Goal: Use online tool/utility

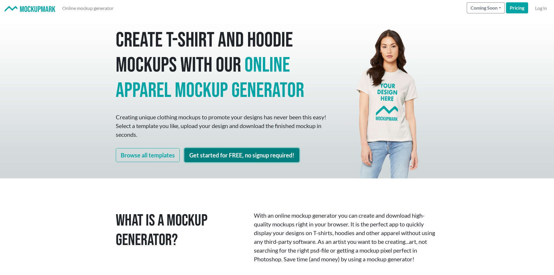
click at [243, 157] on link "Get started for FREE, no signup required!" at bounding box center [241, 155] width 115 height 14
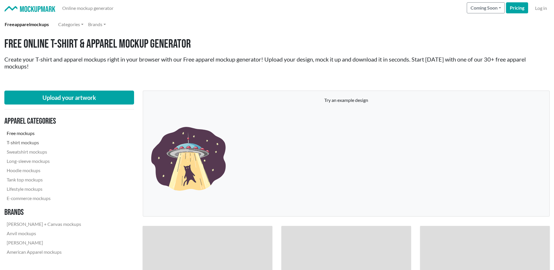
click at [20, 144] on link "T-shirt mockups" at bounding box center [43, 142] width 79 height 9
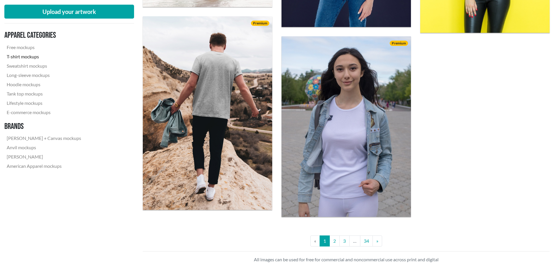
scroll to position [1668, 0]
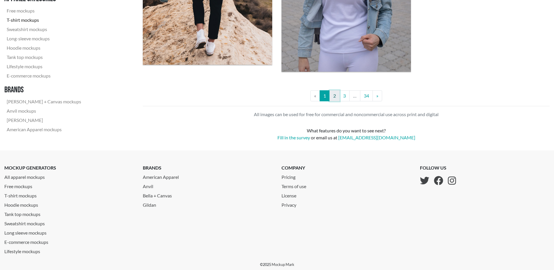
click at [337, 99] on link "2" at bounding box center [334, 95] width 10 height 11
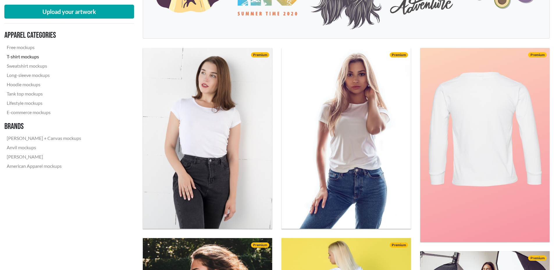
scroll to position [174, 0]
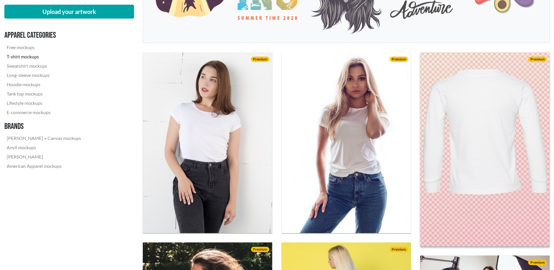
click at [487, 101] on img at bounding box center [485, 149] width 142 height 213
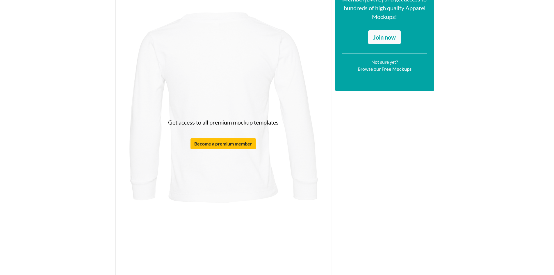
scroll to position [116, 0]
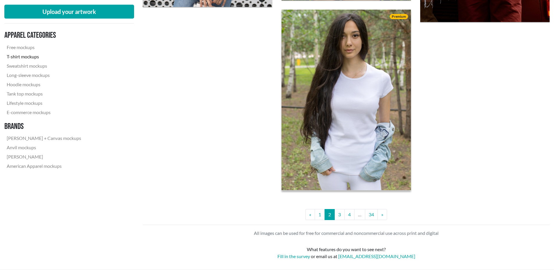
scroll to position [1548, 0]
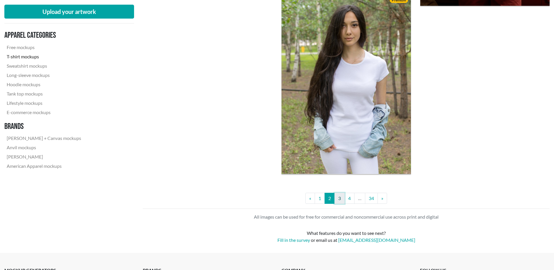
click at [339, 200] on link "3" at bounding box center [339, 198] width 10 height 11
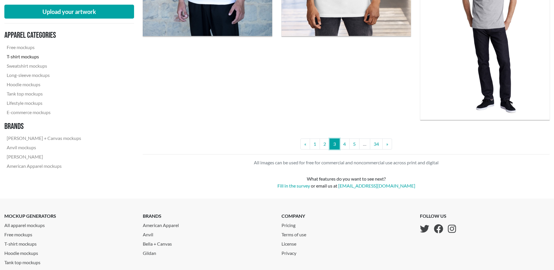
scroll to position [1556, 0]
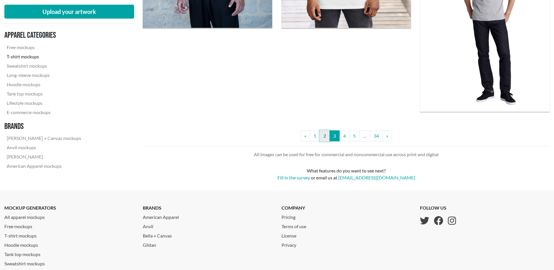
click at [324, 137] on link "2" at bounding box center [324, 136] width 10 height 11
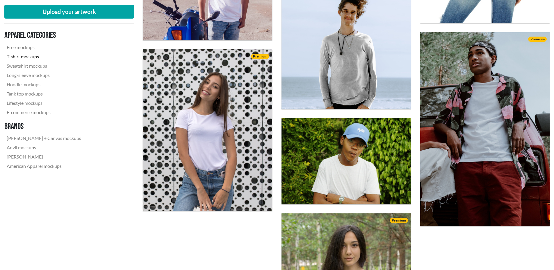
scroll to position [1340, 0]
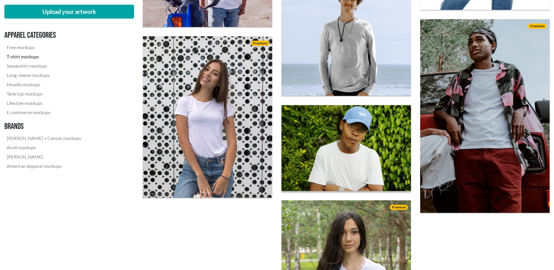
click at [291, 146] on img at bounding box center [346, 148] width 142 height 95
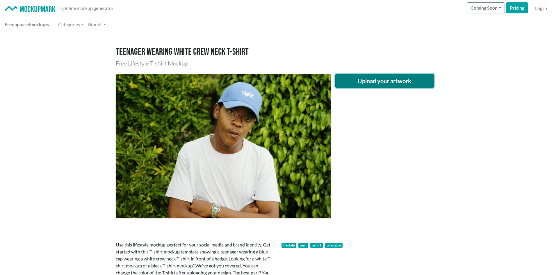
click at [351, 83] on button "Upload your artwork" at bounding box center [384, 81] width 99 height 14
click at [382, 82] on button "Upload your artwork" at bounding box center [384, 81] width 99 height 14
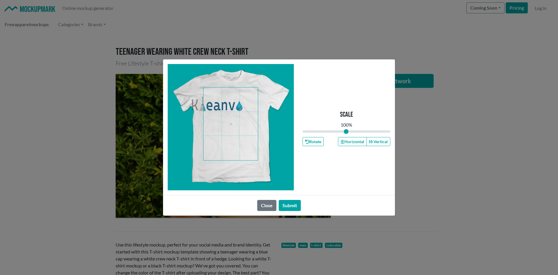
click at [225, 121] on span at bounding box center [230, 123] width 54 height 73
click at [235, 121] on span at bounding box center [230, 123] width 54 height 73
click at [271, 117] on div at bounding box center [231, 127] width 126 height 126
drag, startPoint x: 344, startPoint y: 131, endPoint x: 326, endPoint y: 131, distance: 18.3
click at [326, 131] on input "range" at bounding box center [347, 131] width 88 height 6
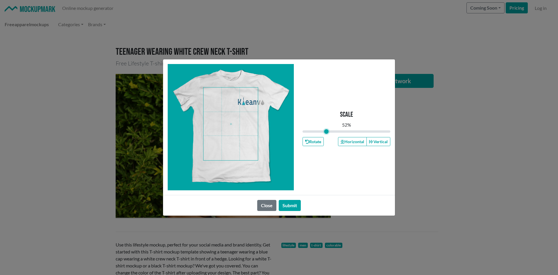
click at [254, 102] on span at bounding box center [230, 123] width 54 height 73
click at [324, 130] on div "Scale 52 %" at bounding box center [347, 121] width 88 height 26
drag, startPoint x: 326, startPoint y: 130, endPoint x: 320, endPoint y: 131, distance: 5.8
click at [320, 131] on input "range" at bounding box center [347, 131] width 88 height 6
click at [246, 108] on span at bounding box center [230, 123] width 54 height 73
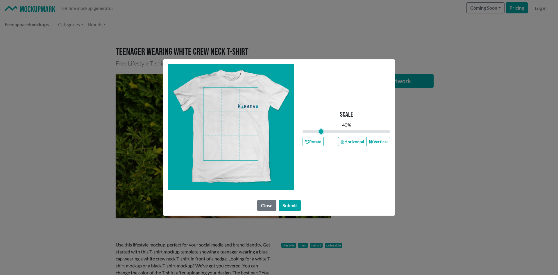
drag, startPoint x: 319, startPoint y: 129, endPoint x: 321, endPoint y: 128, distance: 3.0
click at [321, 128] on input "range" at bounding box center [347, 131] width 88 height 6
click at [251, 103] on span at bounding box center [230, 123] width 54 height 73
drag, startPoint x: 321, startPoint y: 129, endPoint x: 317, endPoint y: 128, distance: 4.1
type input "0.3"
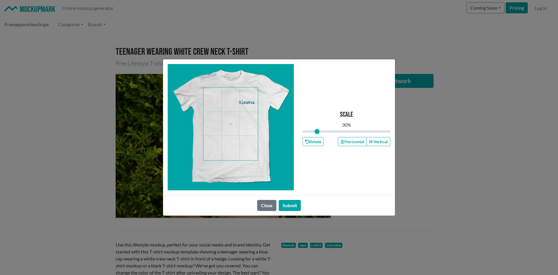
click at [317, 128] on input "range" at bounding box center [347, 131] width 88 height 6
click at [251, 109] on span at bounding box center [230, 123] width 54 height 73
click at [289, 204] on button "Submit" at bounding box center [290, 205] width 22 height 11
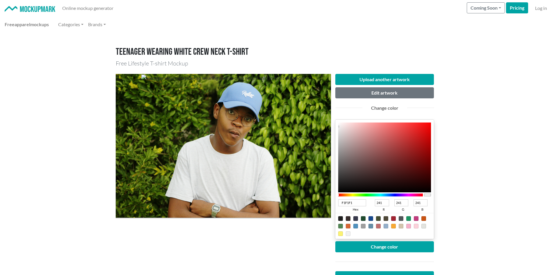
click at [363, 219] on div at bounding box center [363, 218] width 5 height 5
type input "1F4A2E"
type input "31"
type input "74"
type input "46"
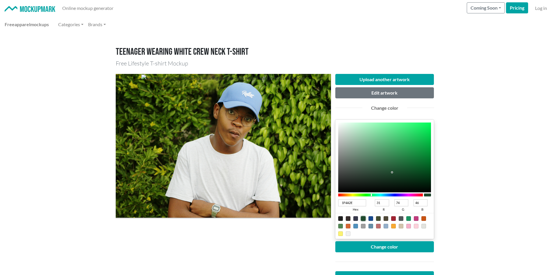
type input "2B874B"
type input "43"
type input "135"
type input "75"
type input "2B884C"
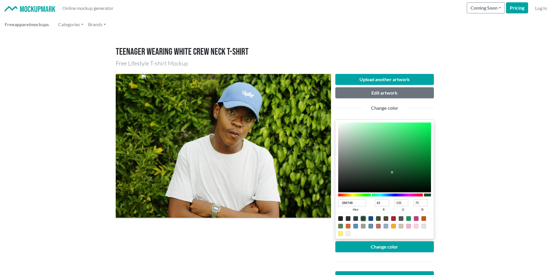
type input "136"
type input "76"
type input "3CB065"
type input "60"
type input "176"
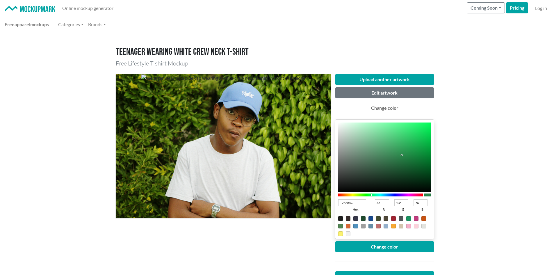
type input "101"
type input "67EA95"
type input "103"
type input "234"
type input "149"
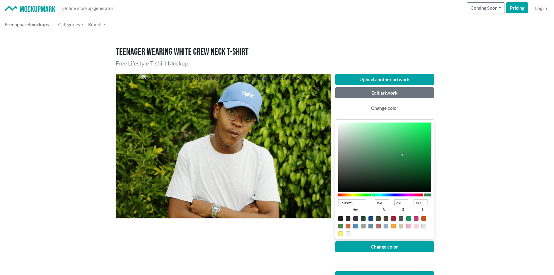
type input "79FCA7"
type input "121"
type input "252"
type input "167"
type input "7FFFAC"
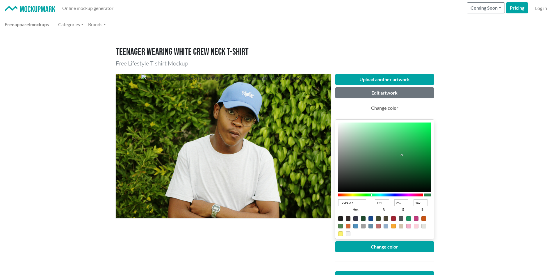
type input "127"
type input "255"
type input "172"
drag, startPoint x: 401, startPoint y: 155, endPoint x: 380, endPoint y: 115, distance: 46.0
click at [382, 118] on div "Upload another artwork Edit artwork Change color 7FFFAC hex 127 r 255 g 172 b 1…" at bounding box center [384, 191] width 99 height 234
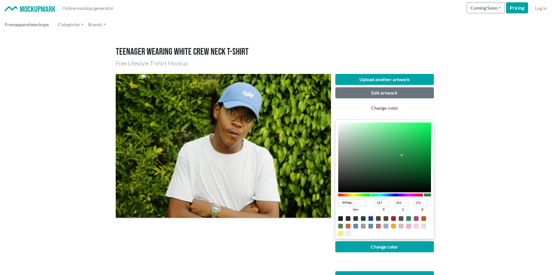
type input "85FFB0"
type input "133"
type input "176"
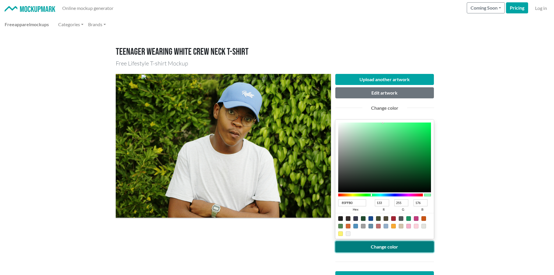
click at [364, 244] on button "Change color" at bounding box center [384, 246] width 99 height 11
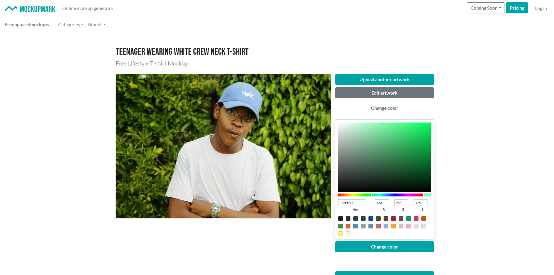
click at [342, 218] on div at bounding box center [340, 218] width 5 height 5
type input "1F1F1F"
type input "31"
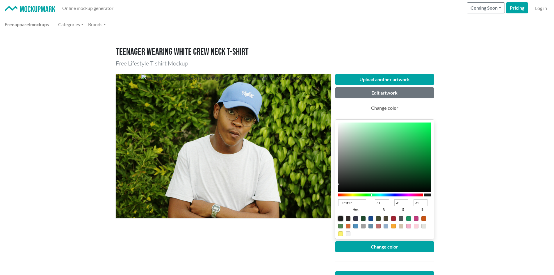
click at [377, 240] on div "Upload another artwork Edit artwork Change color 1F1F1F hex 31 r 31 g 31 b 100 …" at bounding box center [384, 191] width 99 height 234
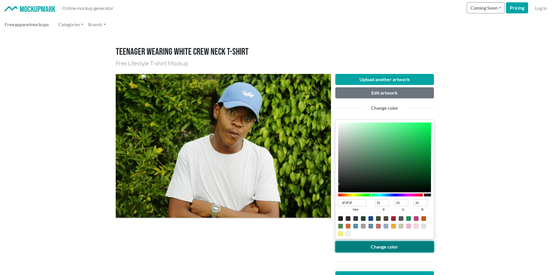
click at [377, 243] on button "Change color" at bounding box center [384, 246] width 99 height 11
